Goal: Task Accomplishment & Management: Use online tool/utility

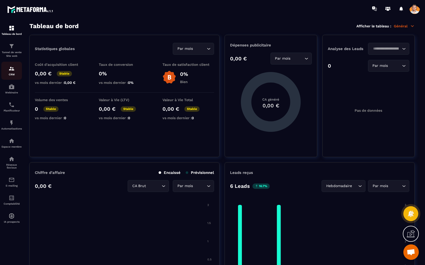
click at [13, 67] on img at bounding box center [12, 68] width 6 height 6
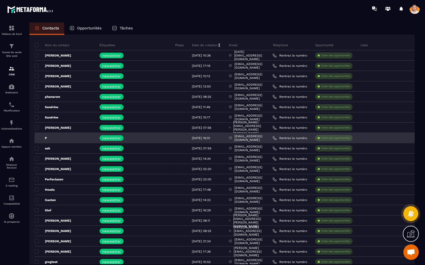
scroll to position [31, 0]
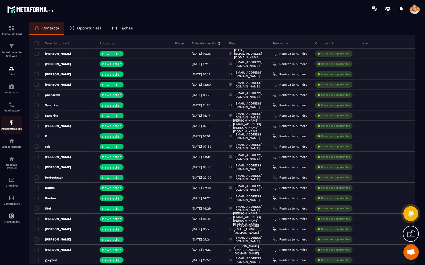
click at [13, 122] on img at bounding box center [12, 123] width 6 height 6
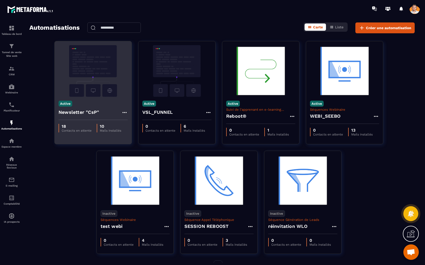
click at [77, 83] on img at bounding box center [92, 71] width 69 height 52
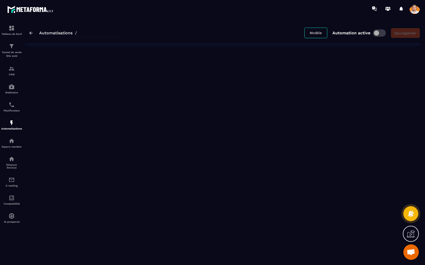
type input "**********"
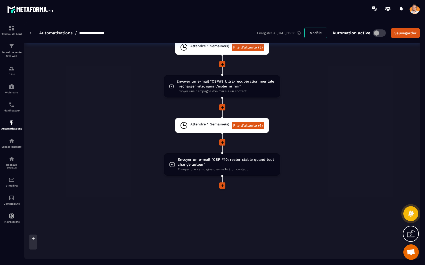
scroll to position [721, 0]
click at [233, 122] on link "File d'attente (4)" at bounding box center [248, 125] width 32 height 7
